Goal: Information Seeking & Learning: Learn about a topic

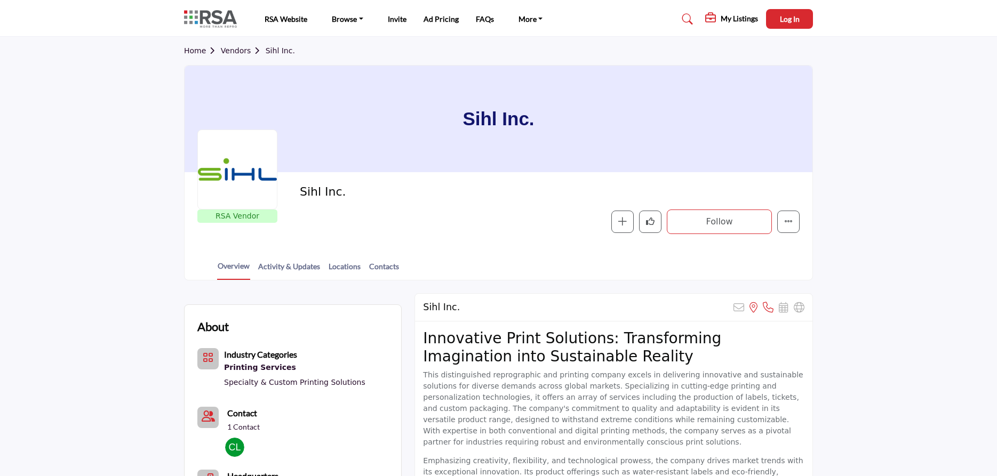
click at [224, 19] on img at bounding box center [213, 19] width 58 height 18
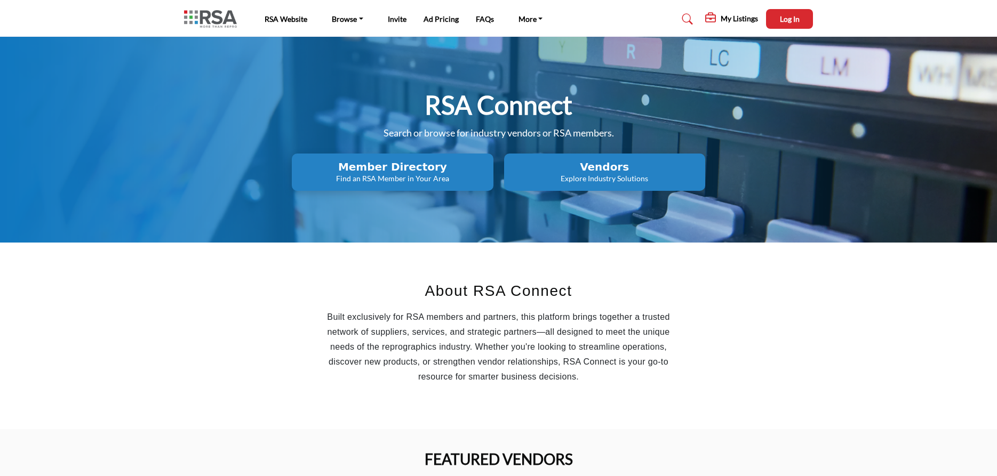
click at [490, 170] on h2 "Vendors" at bounding box center [392, 167] width 195 height 13
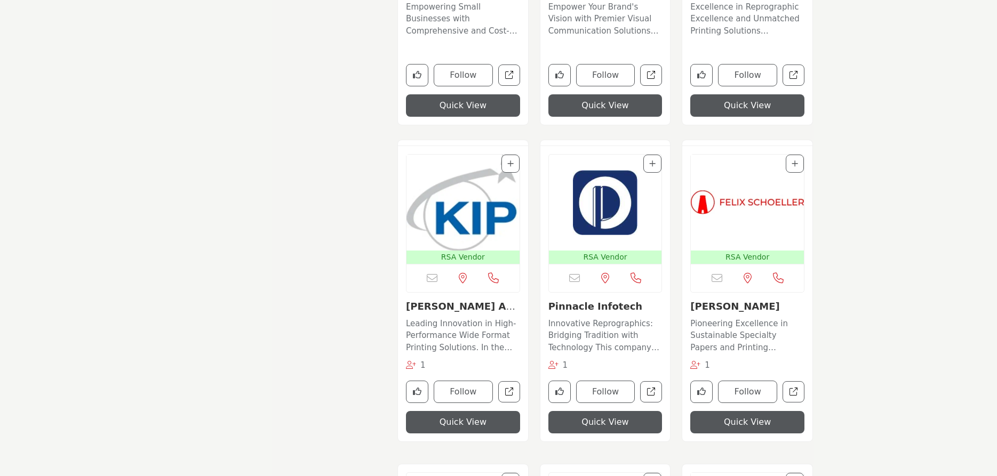
scroll to position [2502, 0]
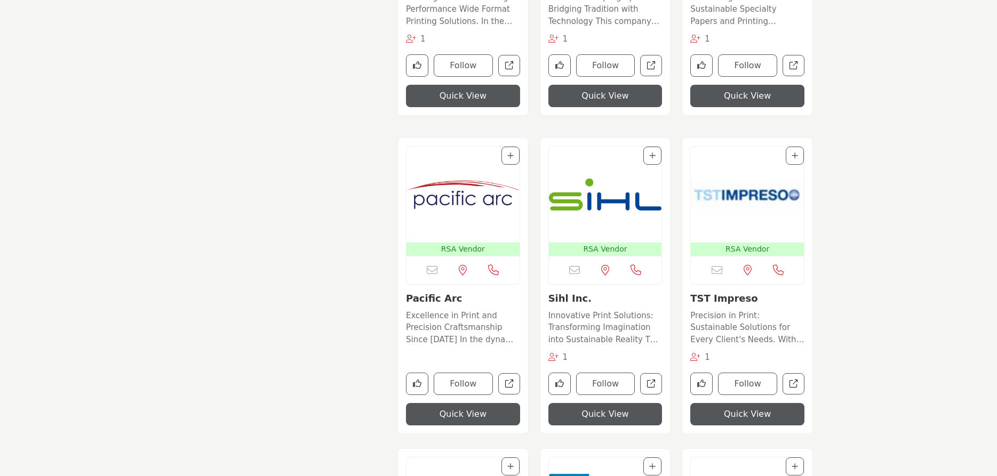
click at [611, 207] on img "Open Listing in new tab" at bounding box center [605, 195] width 113 height 96
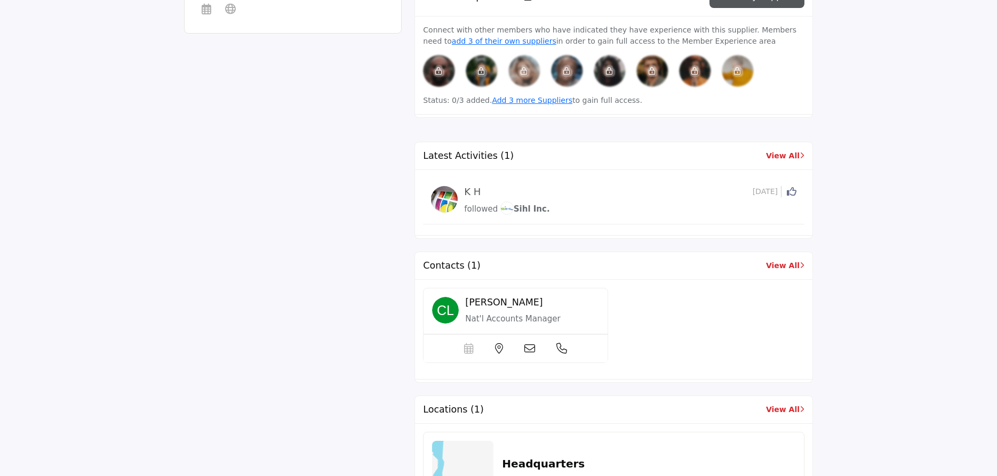
scroll to position [707, 0]
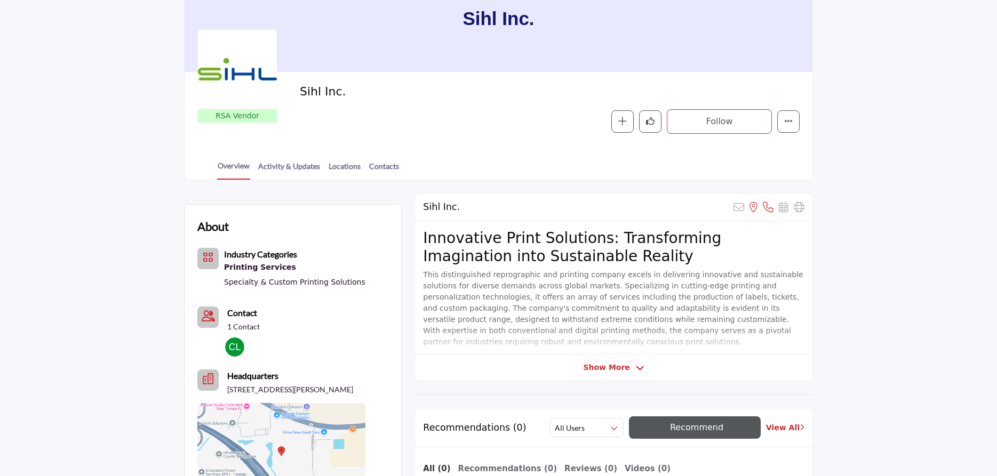
scroll to position [109, 0]
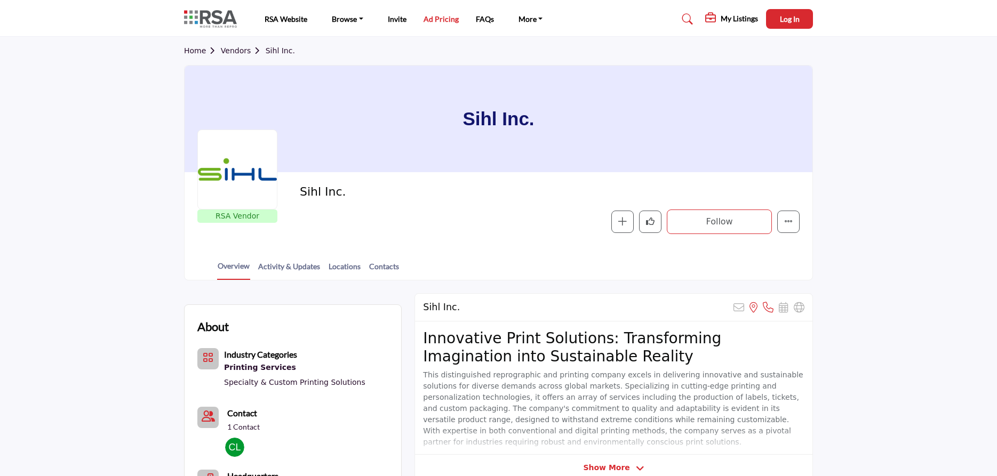
click at [430, 18] on link "Ad Pricing" at bounding box center [440, 18] width 35 height 9
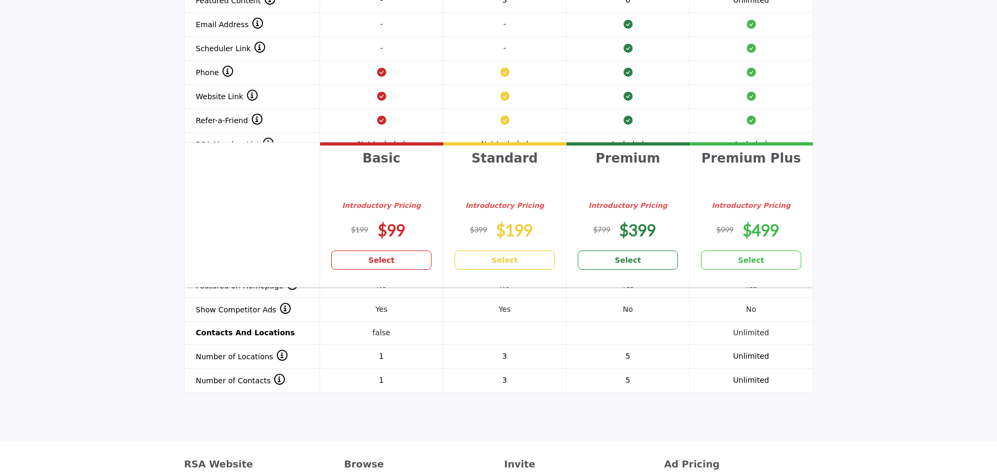
scroll to position [1129, 0]
